Goal: Task Accomplishment & Management: Manage account settings

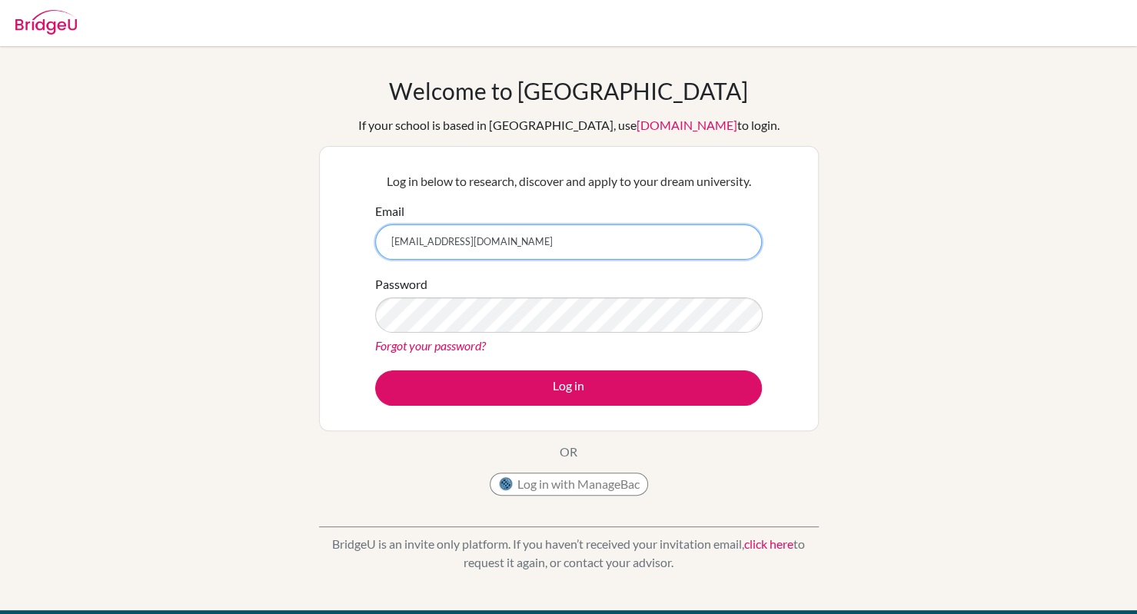
type input "[EMAIL_ADDRESS][DOMAIN_NAME]"
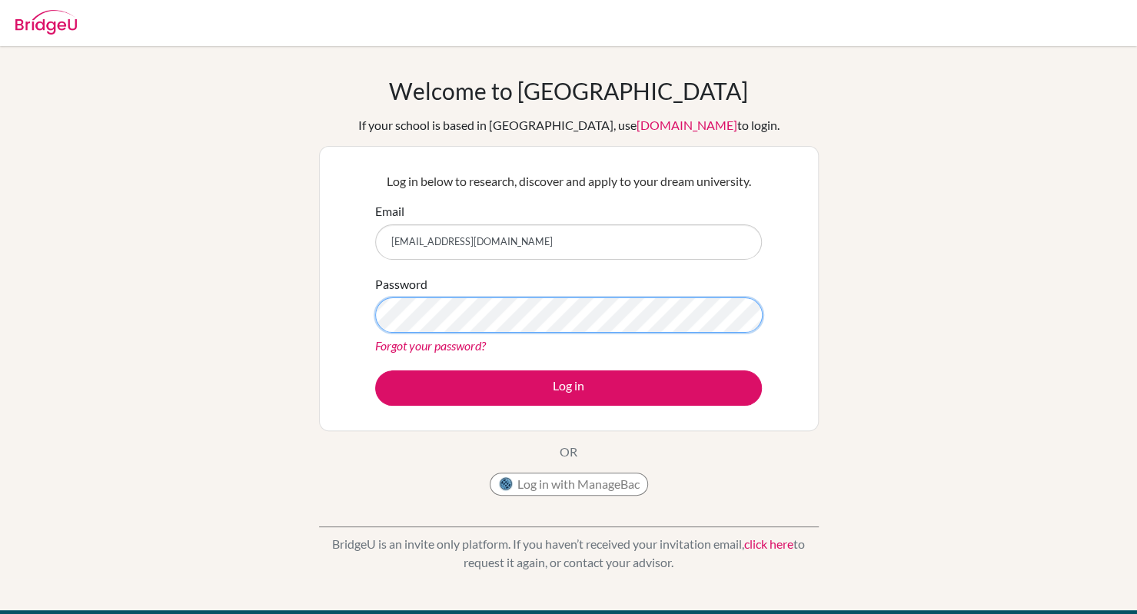
click at [375, 371] on button "Log in" at bounding box center [568, 388] width 387 height 35
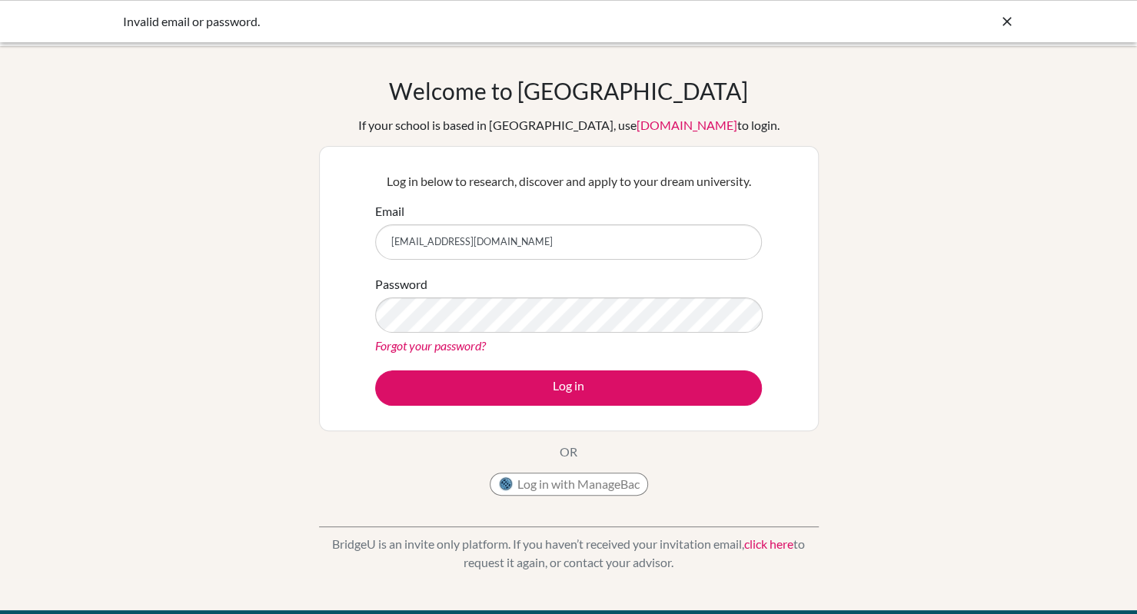
click at [764, 541] on link "click here" at bounding box center [768, 544] width 49 height 15
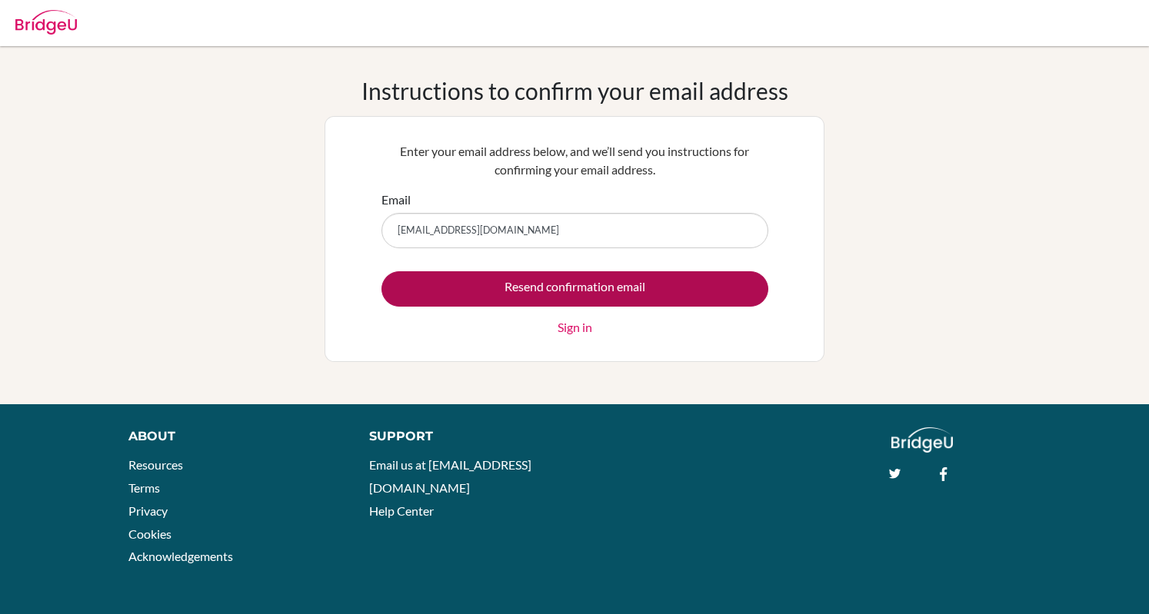
type input "[EMAIL_ADDRESS][DOMAIN_NAME]"
click at [702, 279] on input "Resend confirmation email" at bounding box center [574, 288] width 387 height 35
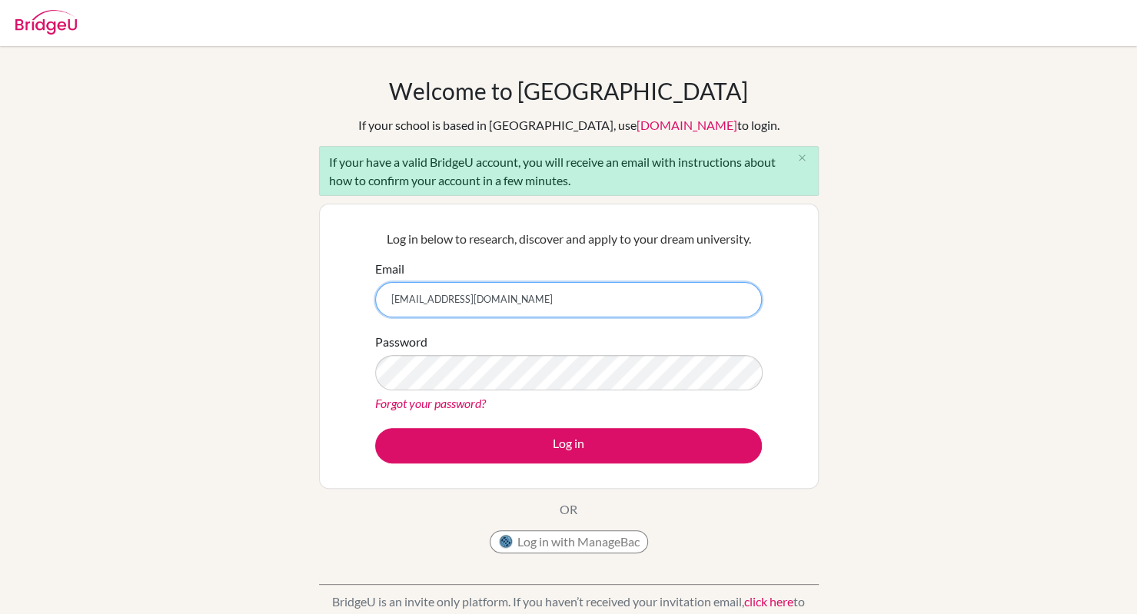
type input "lrichtr26@bfacademy.de"
click at [375, 428] on button "Log in" at bounding box center [568, 445] width 387 height 35
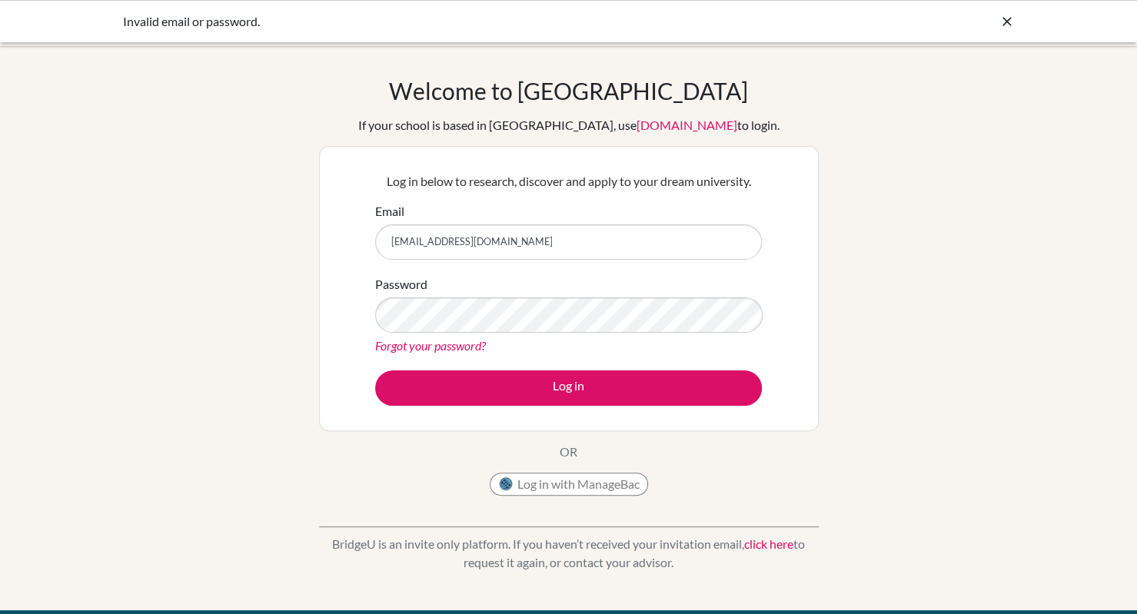
click at [544, 233] on input "lrichtr26@bfacademy.de" at bounding box center [568, 242] width 387 height 35
drag, startPoint x: 544, startPoint y: 233, endPoint x: 190, endPoint y: 170, distance: 359.3
click at [190, 170] on div "Welcome to BridgeU If your school is based in China, use app.bridge-u.com.cn to…" at bounding box center [568, 328] width 1137 height 503
click at [767, 544] on link "click here" at bounding box center [768, 544] width 49 height 15
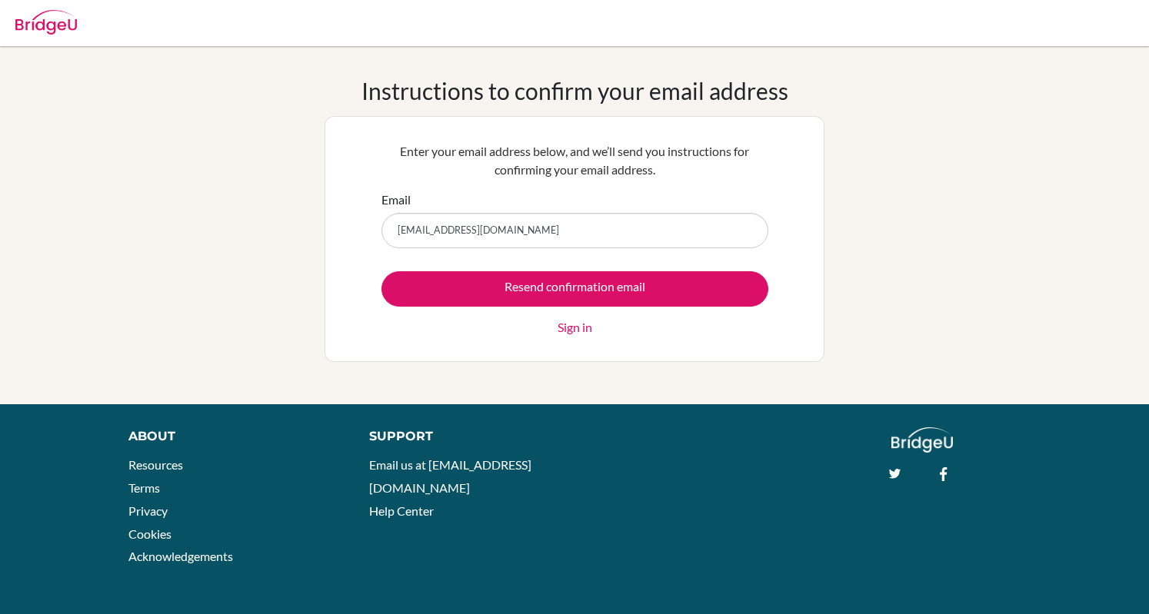
type input "[EMAIL_ADDRESS][DOMAIN_NAME]"
click at [381, 271] on input "Resend confirmation email" at bounding box center [574, 288] width 387 height 35
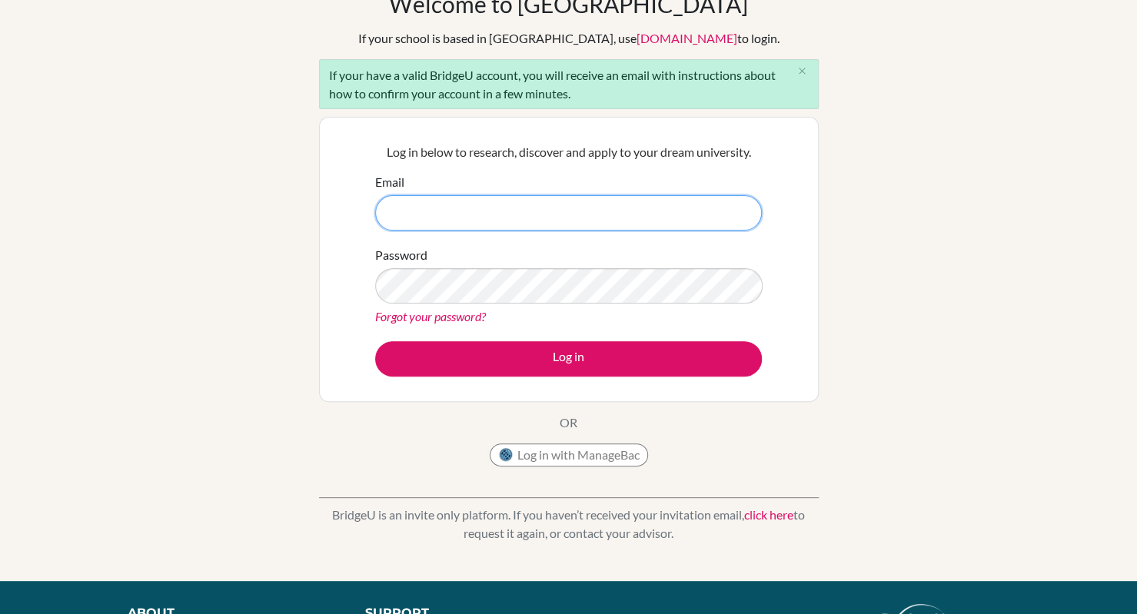
scroll to position [88, 0]
